Goal: Navigation & Orientation: Find specific page/section

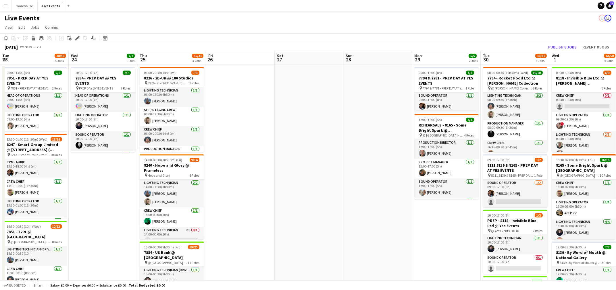
scroll to position [0, 190]
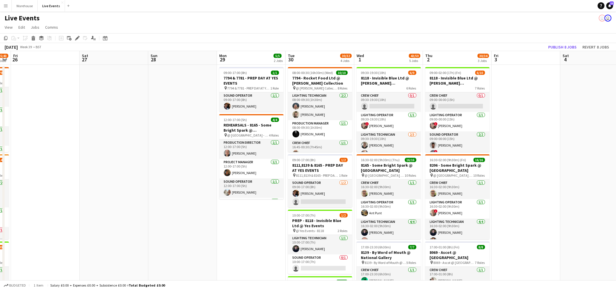
drag, startPoint x: 259, startPoint y: 242, endPoint x: 505, endPoint y: 213, distance: 247.0
click at [504, 213] on app-calendar-viewport "Tue 23 48/50 4 Jobs Wed 24 7/7 1 Job Thu 25 35/43 3 Jobs Fri 26 Sat 27 Sun 28 M…" at bounding box center [308, 282] width 616 height 462
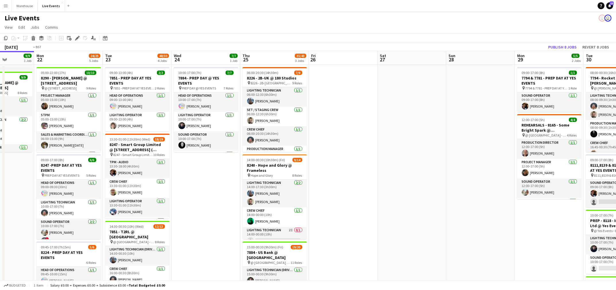
drag, startPoint x: 354, startPoint y: 228, endPoint x: 492, endPoint y: 212, distance: 139.0
click at [492, 212] on app-calendar-viewport "Sat 20 31/32 2 Jobs Sun 21 9/9 1 Job Mon 22 24/25 5 Jobs Tue 23 48/50 4 Jobs We…" at bounding box center [308, 282] width 616 height 462
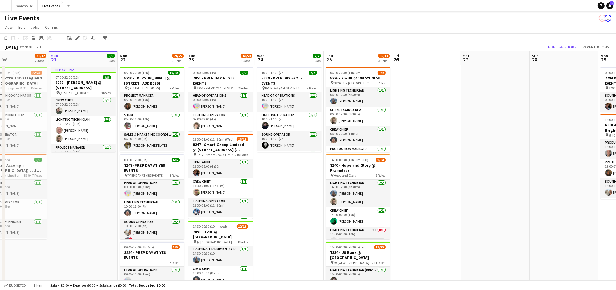
drag, startPoint x: 486, startPoint y: 212, endPoint x: 513, endPoint y: 207, distance: 27.1
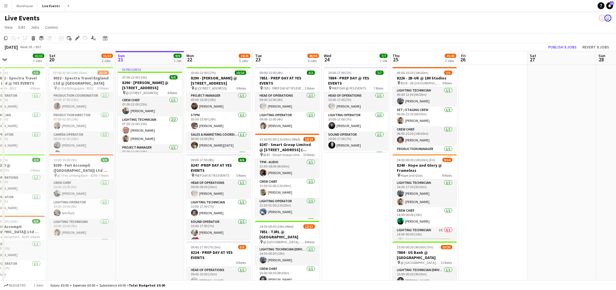
scroll to position [0, 144]
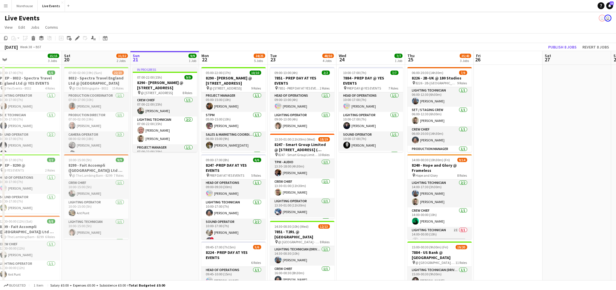
drag, startPoint x: 350, startPoint y: 211, endPoint x: 355, endPoint y: 211, distance: 4.1
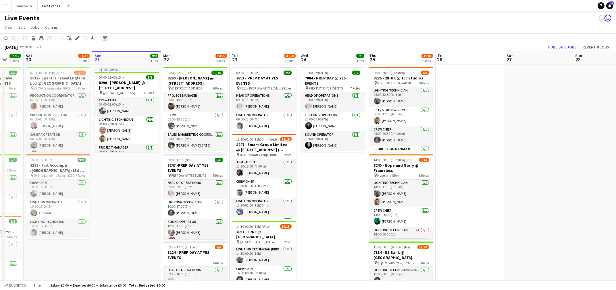
drag, startPoint x: 175, startPoint y: 197, endPoint x: 137, endPoint y: 198, distance: 38.2
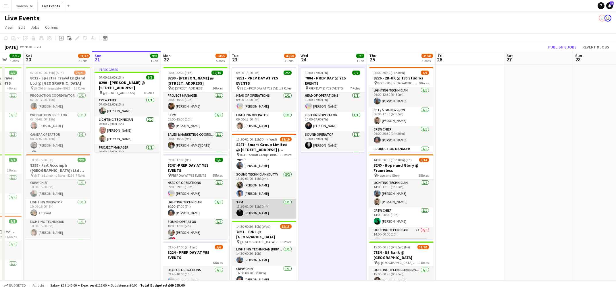
scroll to position [0, 0]
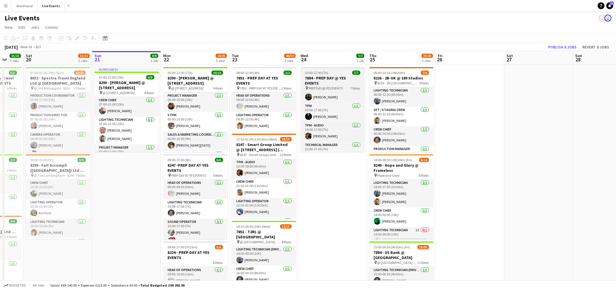
scroll to position [72, 0]
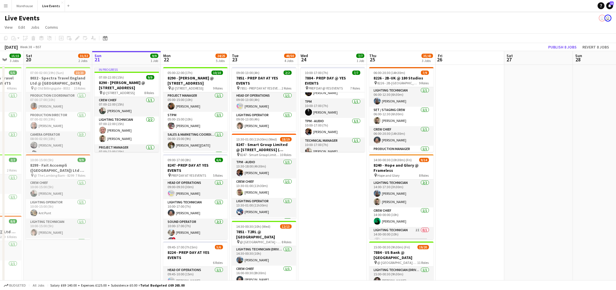
drag, startPoint x: 326, startPoint y: 206, endPoint x: 311, endPoint y: 210, distance: 16.3
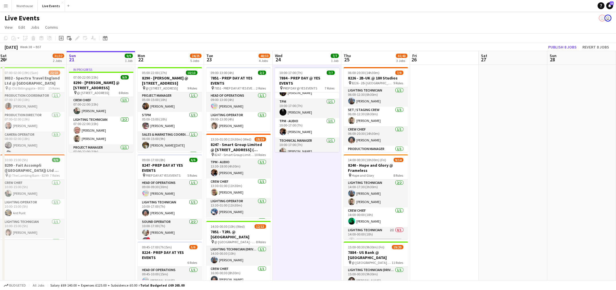
scroll to position [0, 209]
drag, startPoint x: 311, startPoint y: 210, endPoint x: 297, endPoint y: 235, distance: 28.4
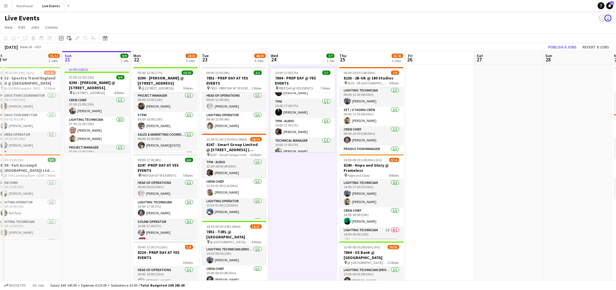
drag, startPoint x: 444, startPoint y: 213, endPoint x: 440, endPoint y: 215, distance: 4.1
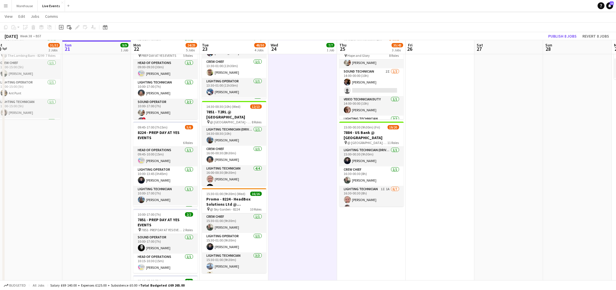
scroll to position [0, 0]
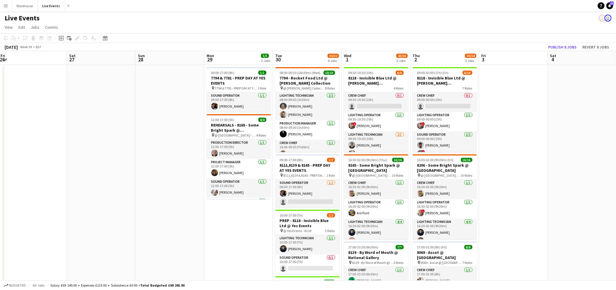
drag, startPoint x: 475, startPoint y: 211, endPoint x: 192, endPoint y: 238, distance: 284.5
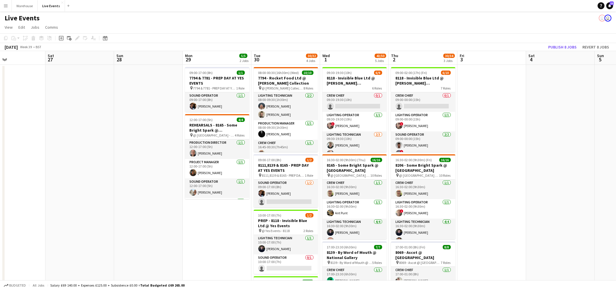
drag, startPoint x: 298, startPoint y: 240, endPoint x: 153, endPoint y: 242, distance: 145.4
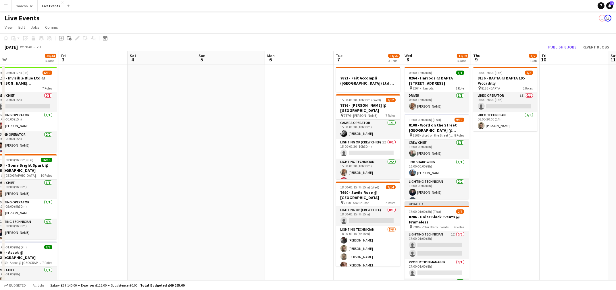
drag, startPoint x: 494, startPoint y: 243, endPoint x: 182, endPoint y: 253, distance: 312.4
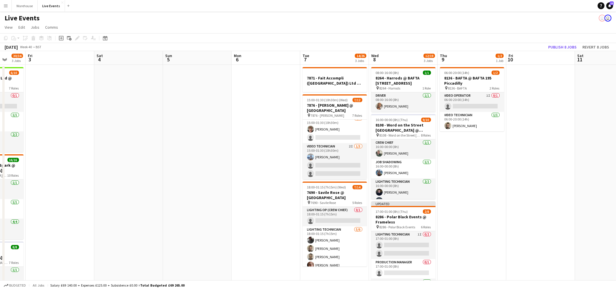
scroll to position [0, 189]
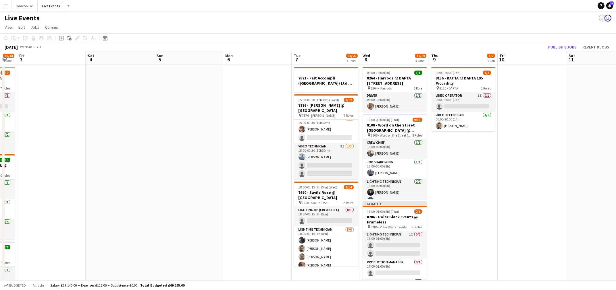
drag, startPoint x: 271, startPoint y: 218, endPoint x: 242, endPoint y: 220, distance: 28.5
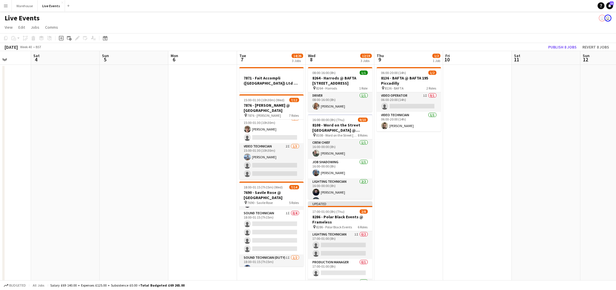
scroll to position [0, 178]
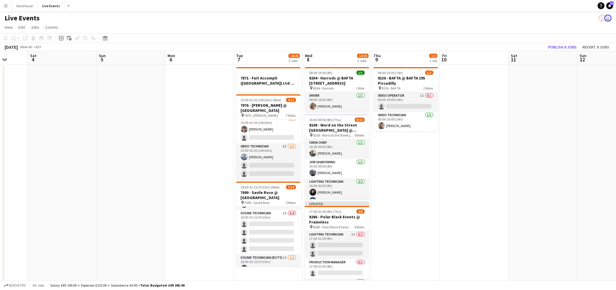
drag, startPoint x: 242, startPoint y: 205, endPoint x: 185, endPoint y: 205, distance: 57.7
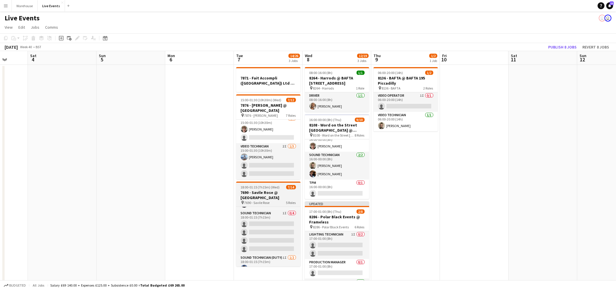
scroll to position [113, 0]
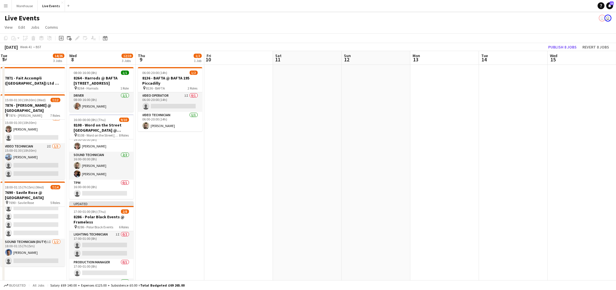
drag, startPoint x: 339, startPoint y: 197, endPoint x: 176, endPoint y: 195, distance: 163.8
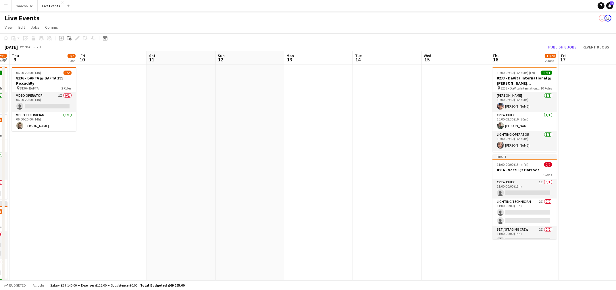
drag, startPoint x: 373, startPoint y: 185, endPoint x: 253, endPoint y: 191, distance: 120.5
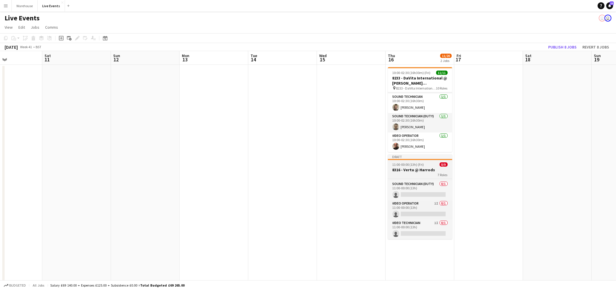
scroll to position [0, 0]
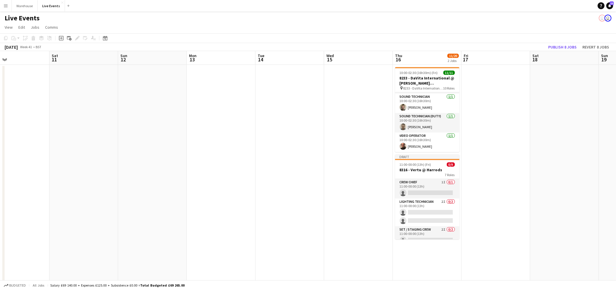
drag, startPoint x: 331, startPoint y: 210, endPoint x: 501, endPoint y: 200, distance: 170.1
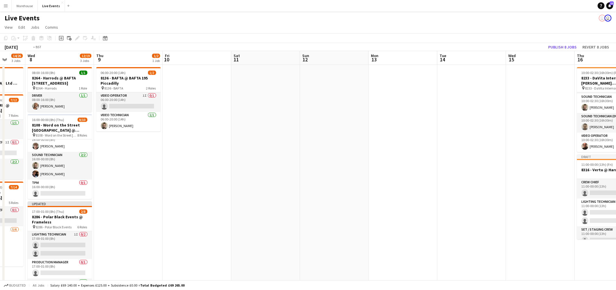
drag, startPoint x: 404, startPoint y: 204, endPoint x: 533, endPoint y: 199, distance: 129.1
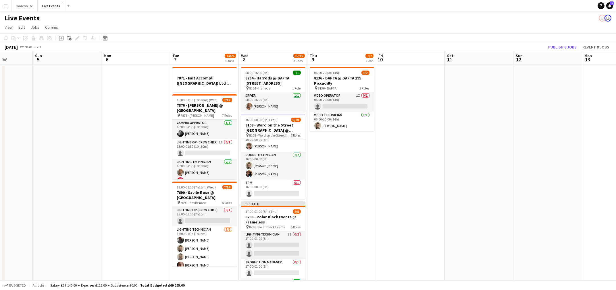
scroll to position [0, 147]
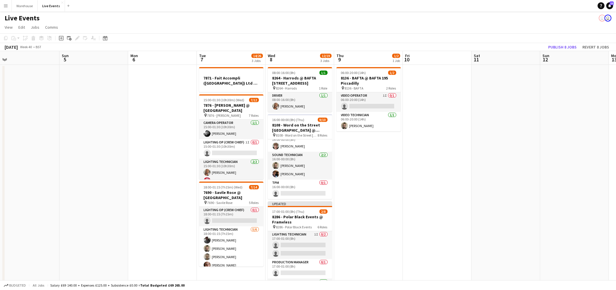
drag, startPoint x: 390, startPoint y: 203, endPoint x: 486, endPoint y: 203, distance: 95.4
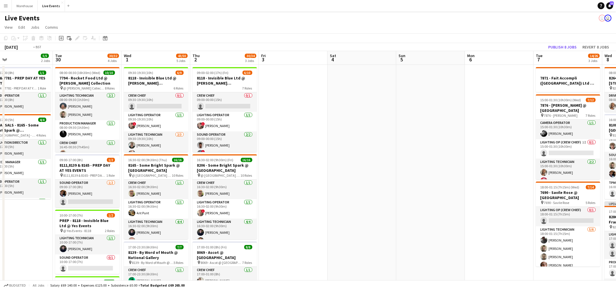
drag, startPoint x: 233, startPoint y: 118, endPoint x: 525, endPoint y: 132, distance: 293.1
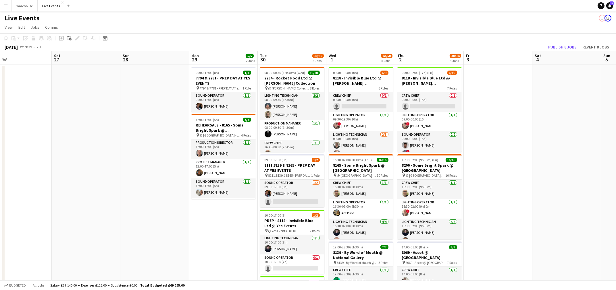
drag, startPoint x: 213, startPoint y: 197, endPoint x: 355, endPoint y: 200, distance: 141.9
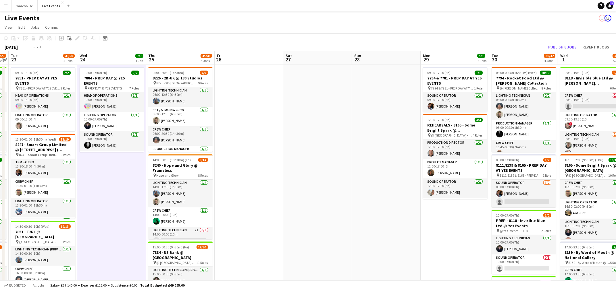
drag, startPoint x: 333, startPoint y: 212, endPoint x: 389, endPoint y: 211, distance: 56.6
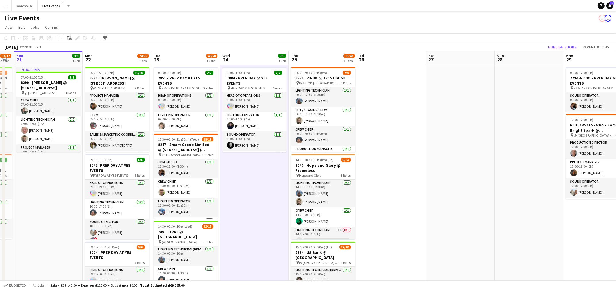
scroll to position [0, 159]
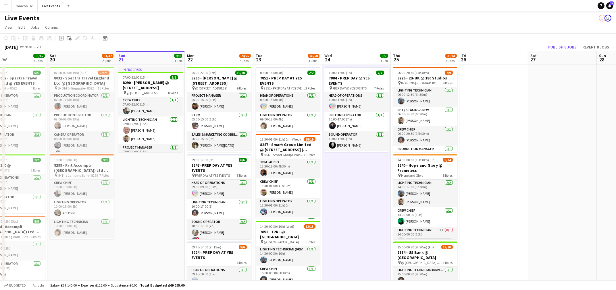
drag, startPoint x: 171, startPoint y: 219, endPoint x: 311, endPoint y: 219, distance: 139.3
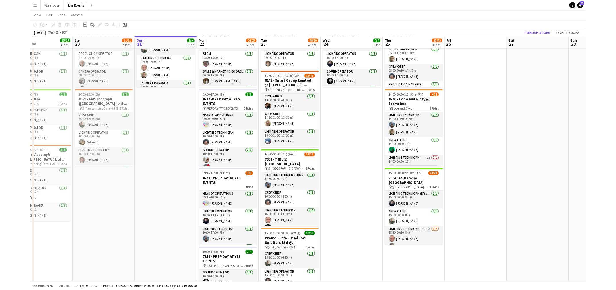
scroll to position [0, 0]
